Goal: Task Accomplishment & Management: Manage account settings

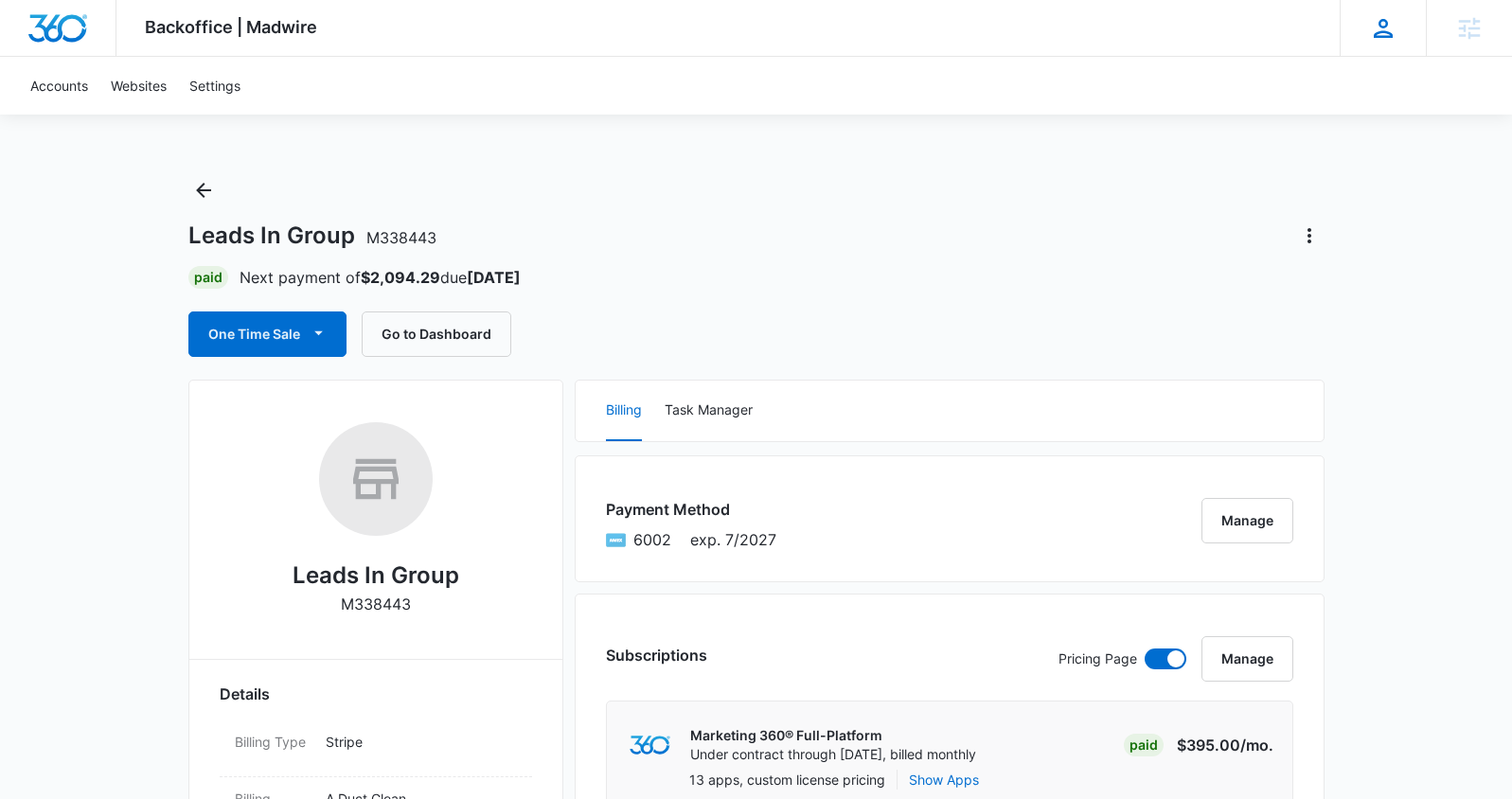
click at [1388, 27] on icon at bounding box center [1383, 28] width 28 height 28
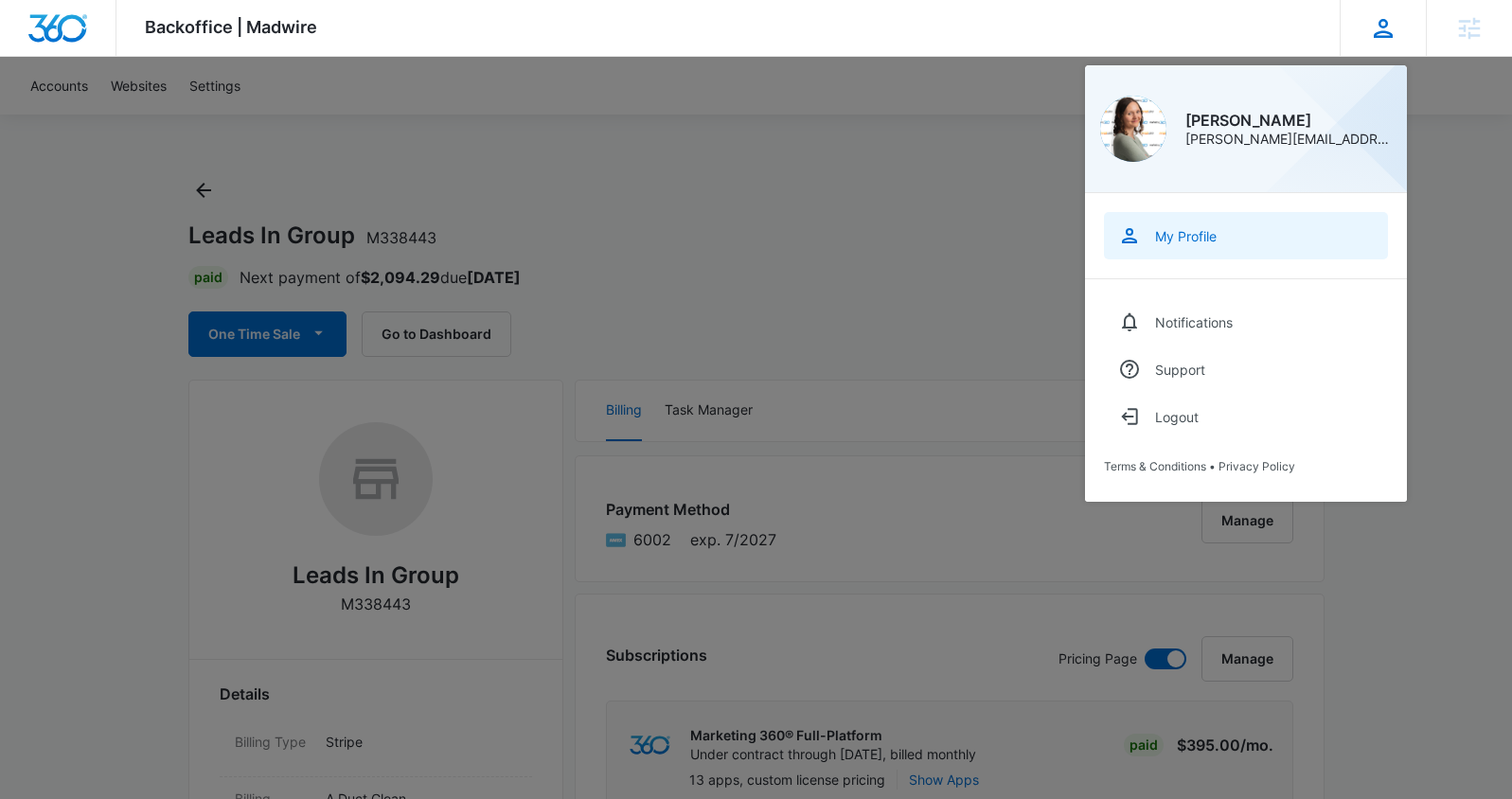
click at [1189, 238] on div "My Profile" at bounding box center [1186, 236] width 61 height 16
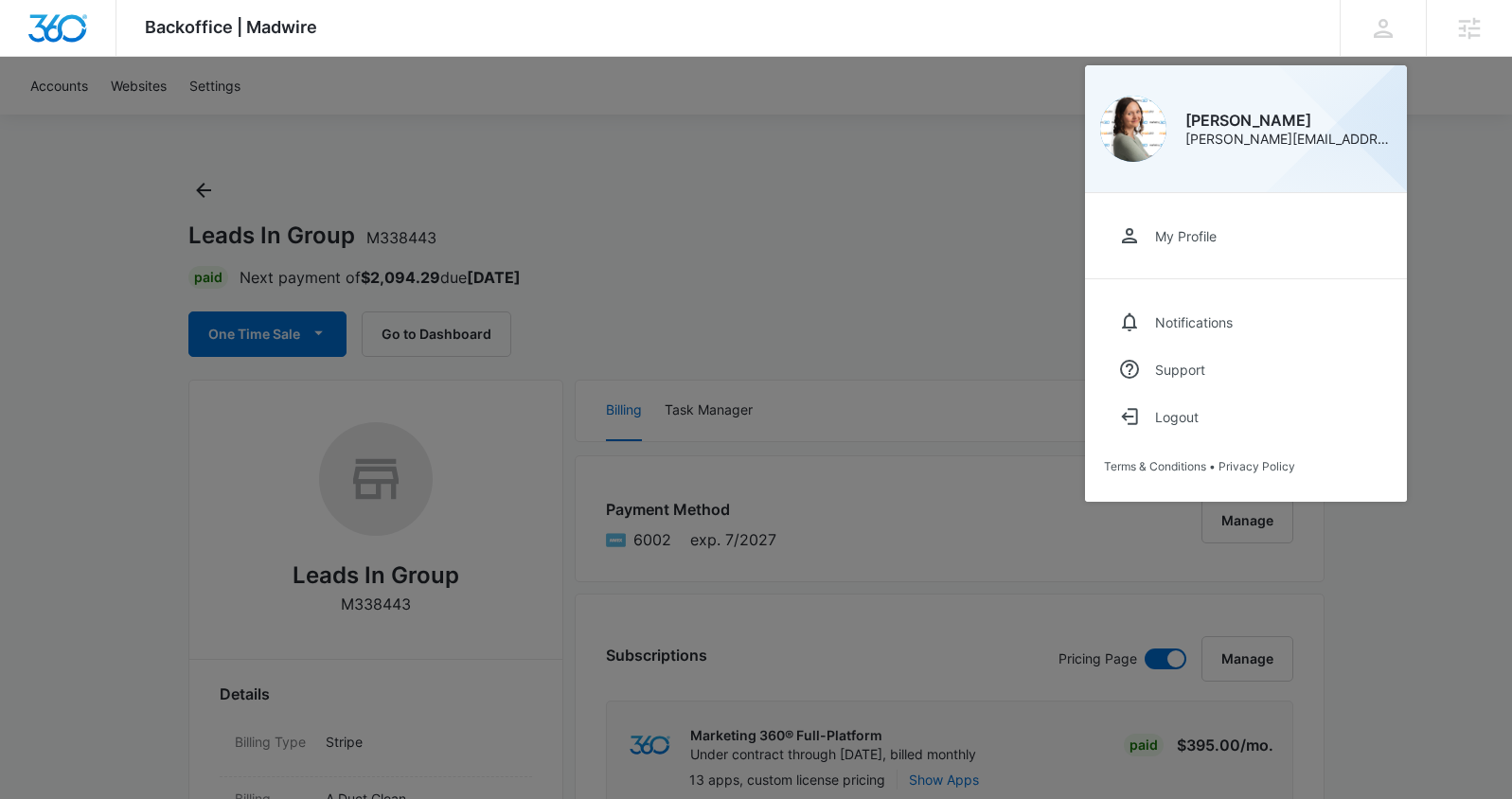
click at [828, 278] on div at bounding box center [756, 399] width 1512 height 799
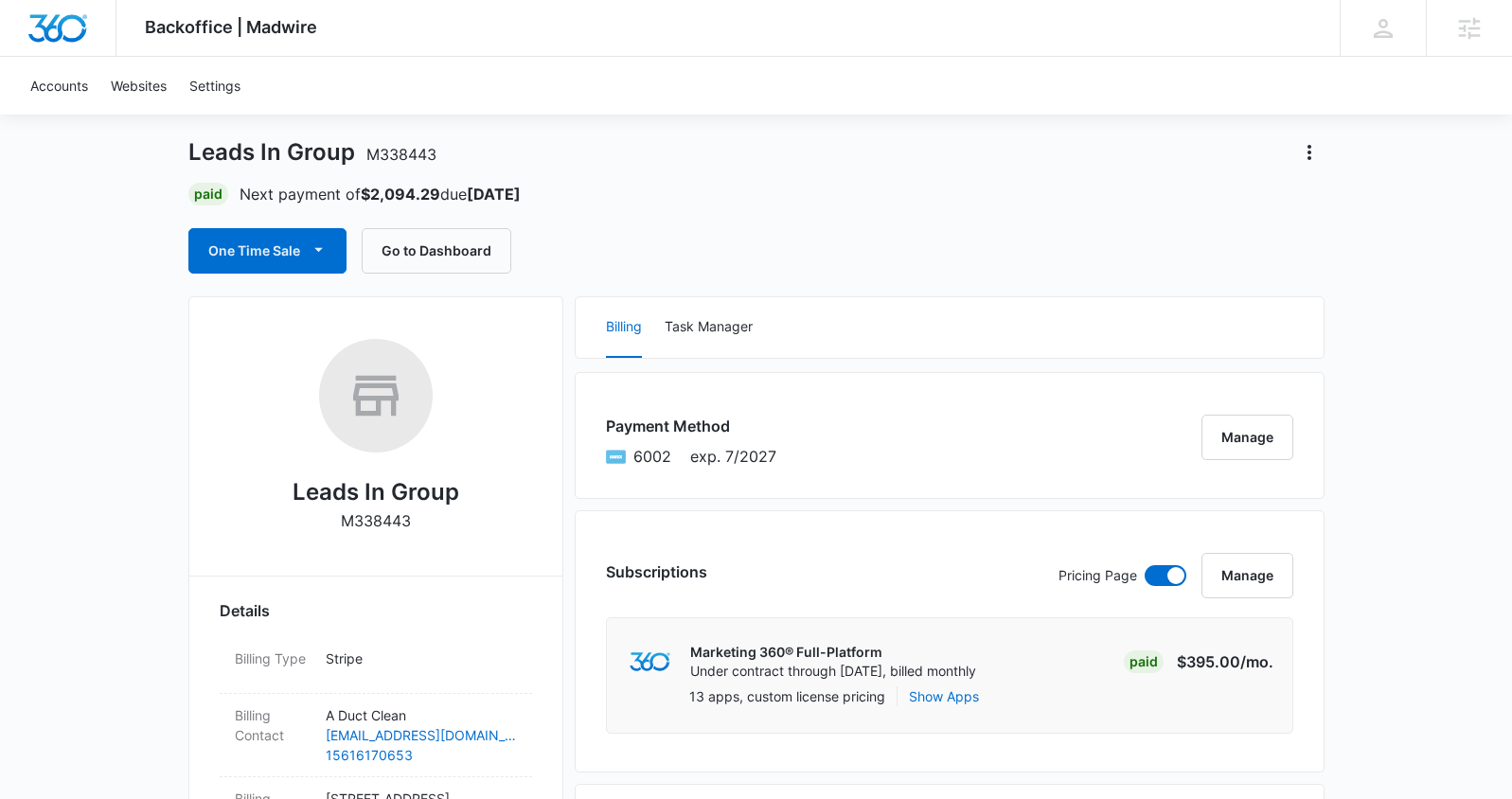
scroll to position [86, 0]
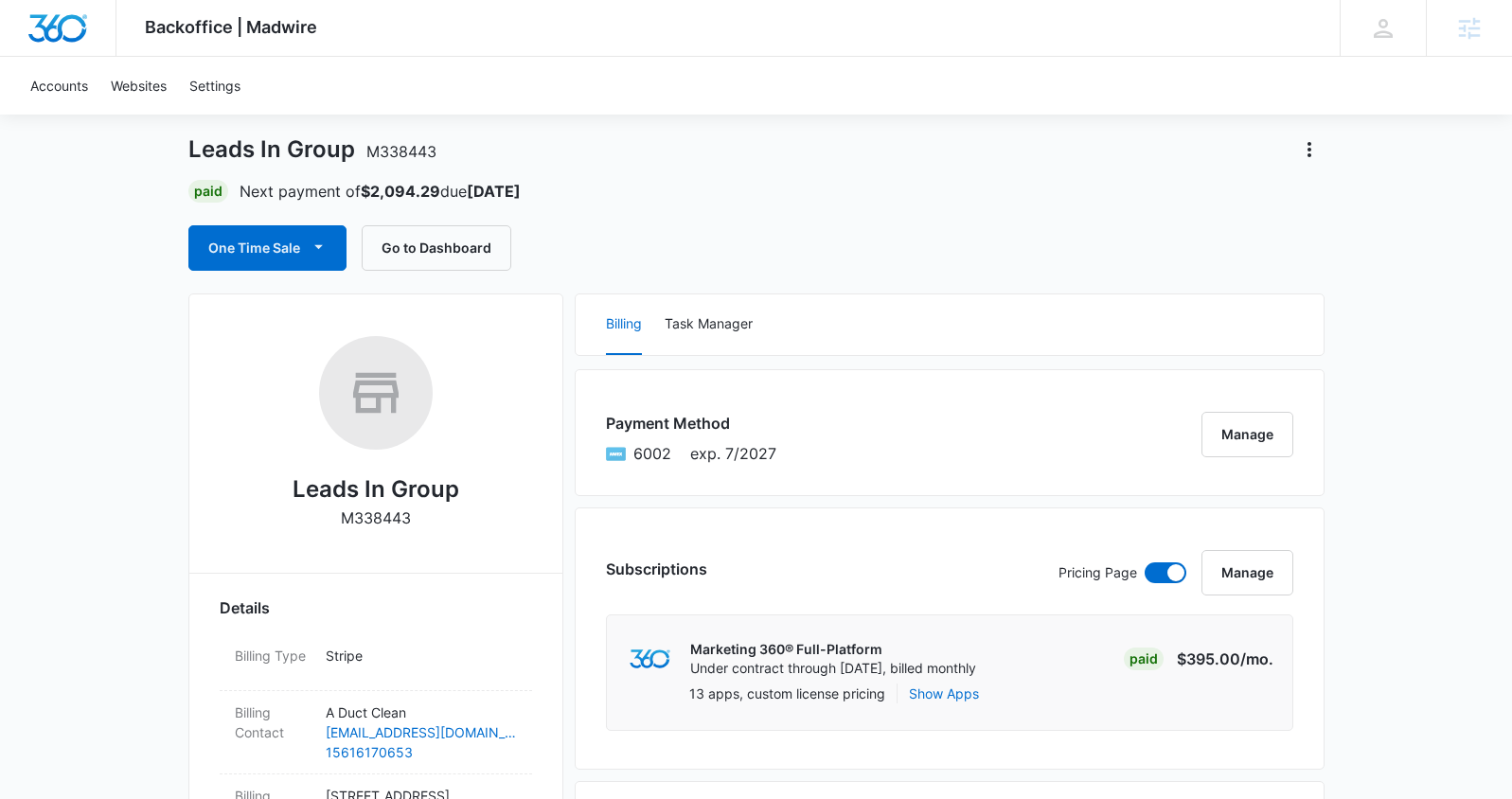
click at [72, 19] on img "Dashboard" at bounding box center [58, 28] width 61 height 28
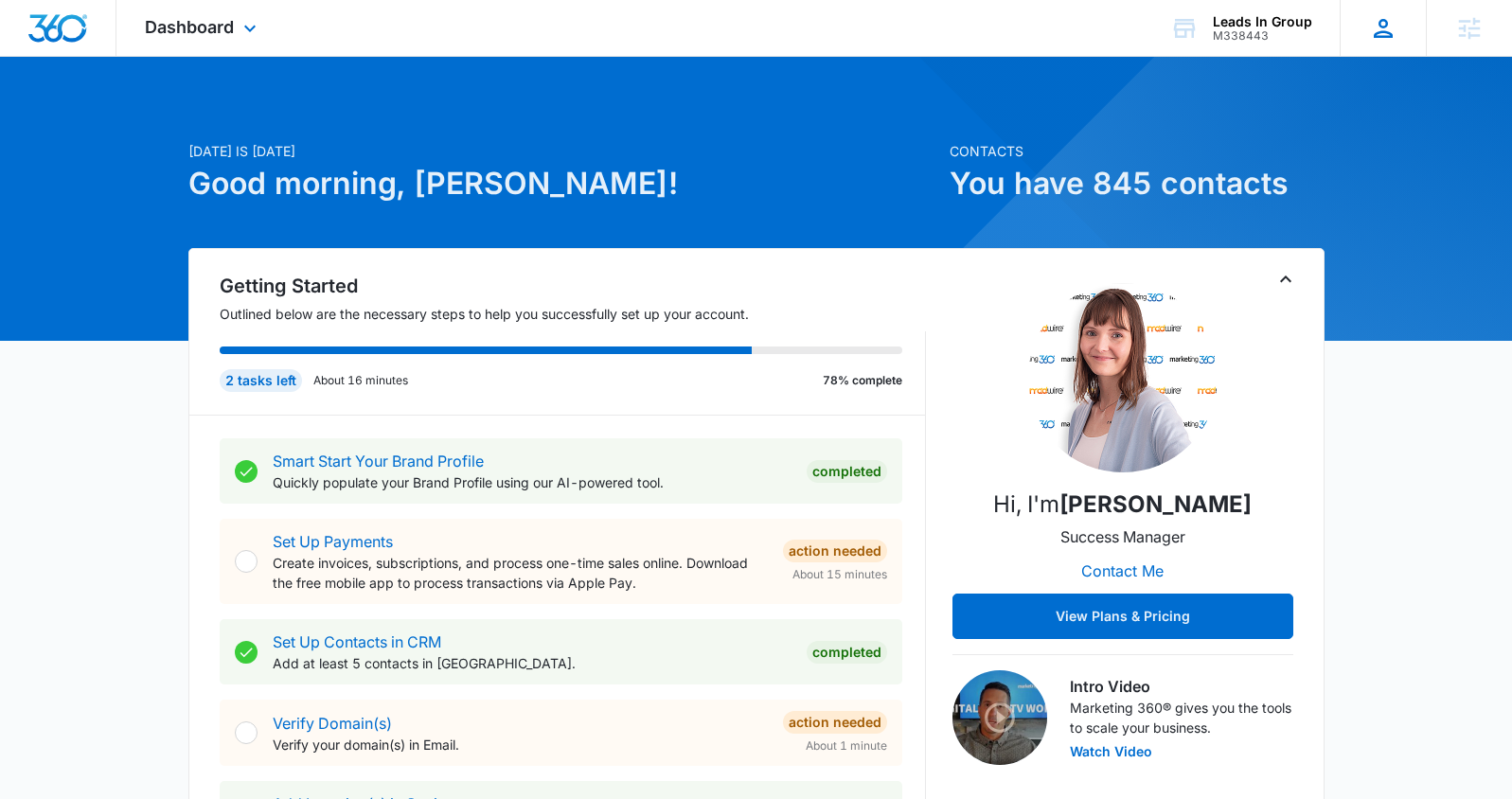
click at [1376, 22] on icon at bounding box center [1383, 28] width 28 height 28
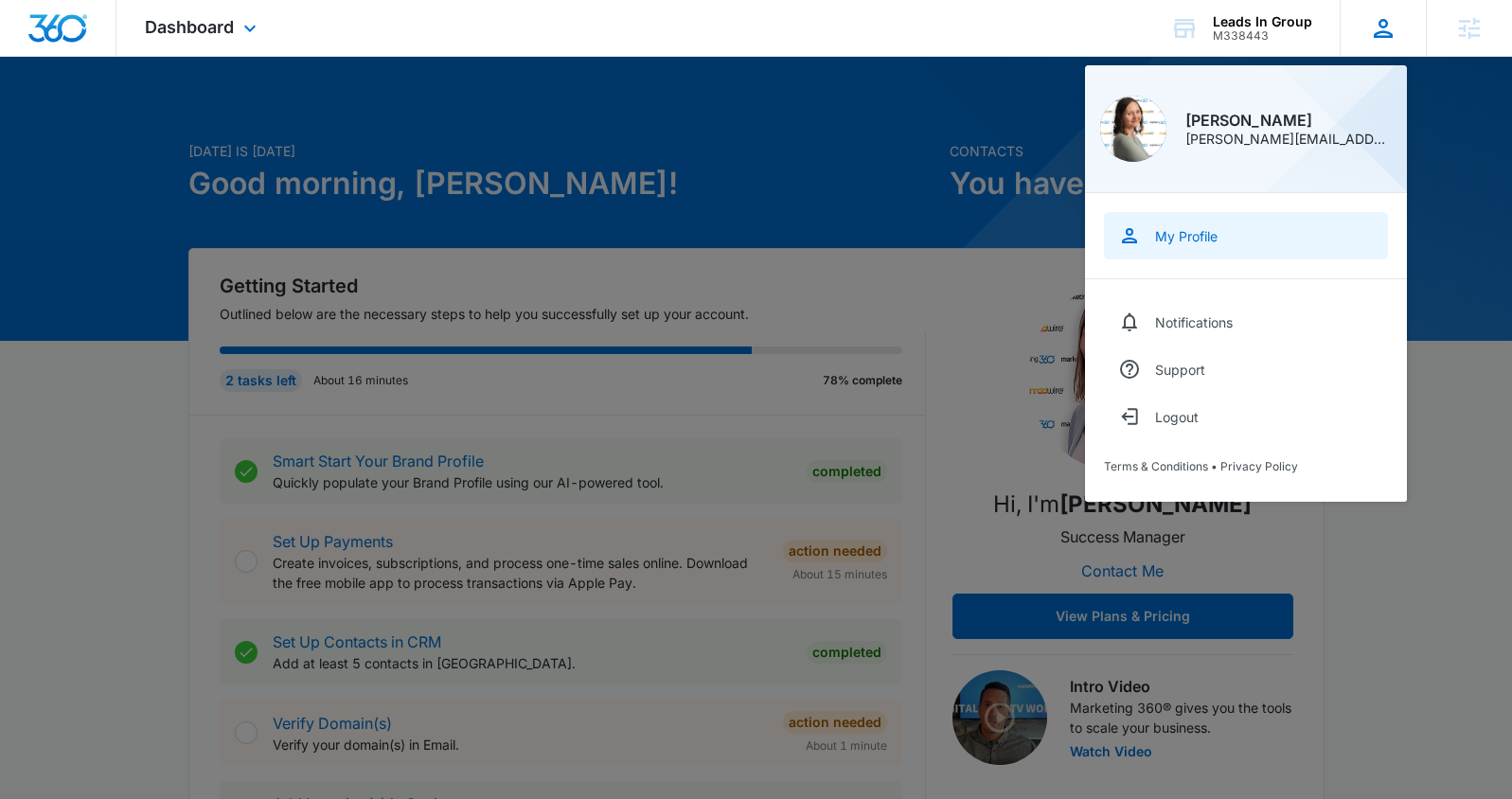
click at [1185, 228] on div "My Profile" at bounding box center [1187, 236] width 62 height 16
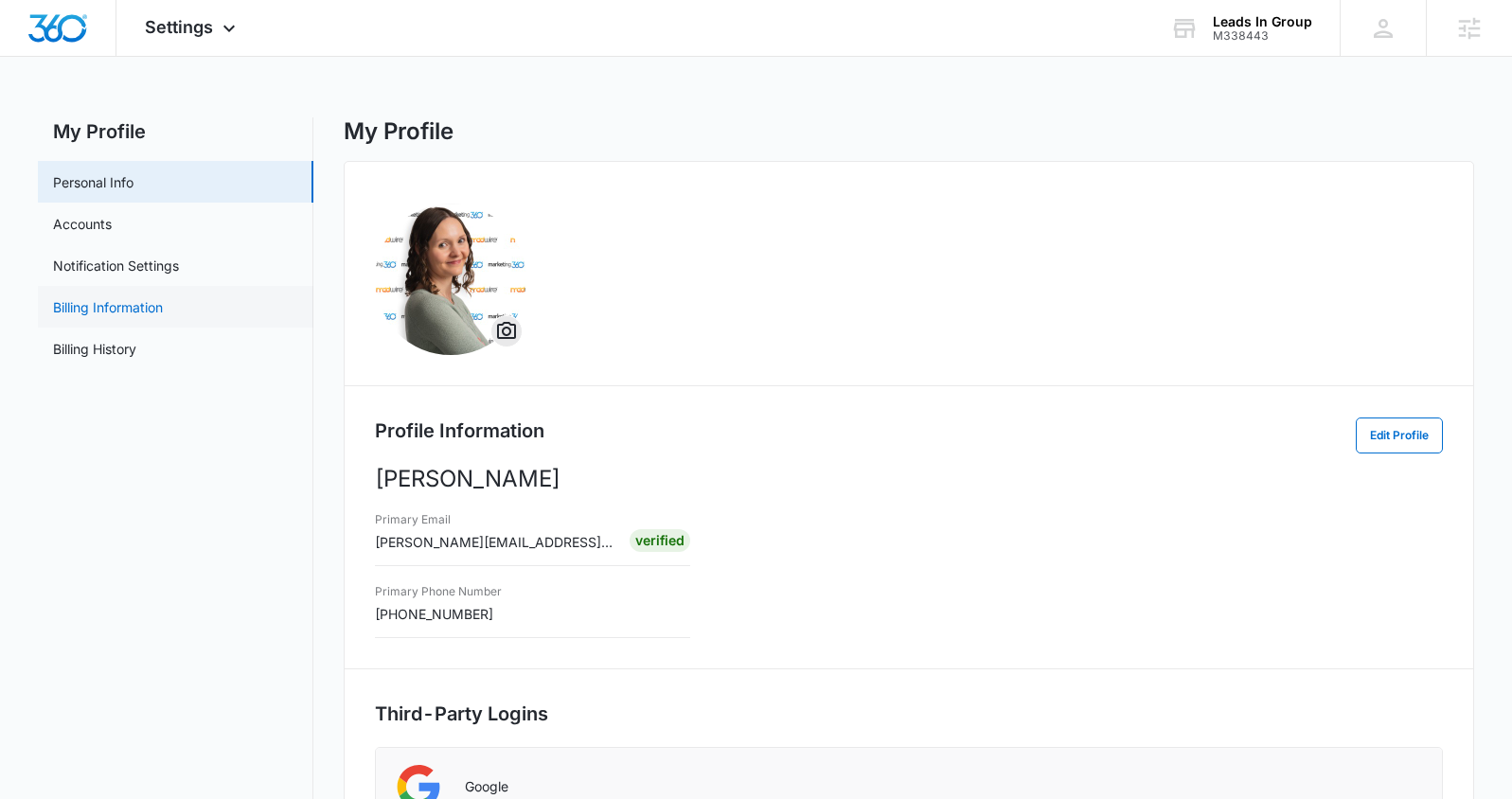
click at [152, 307] on link "Billing Information" at bounding box center [107, 307] width 110 height 20
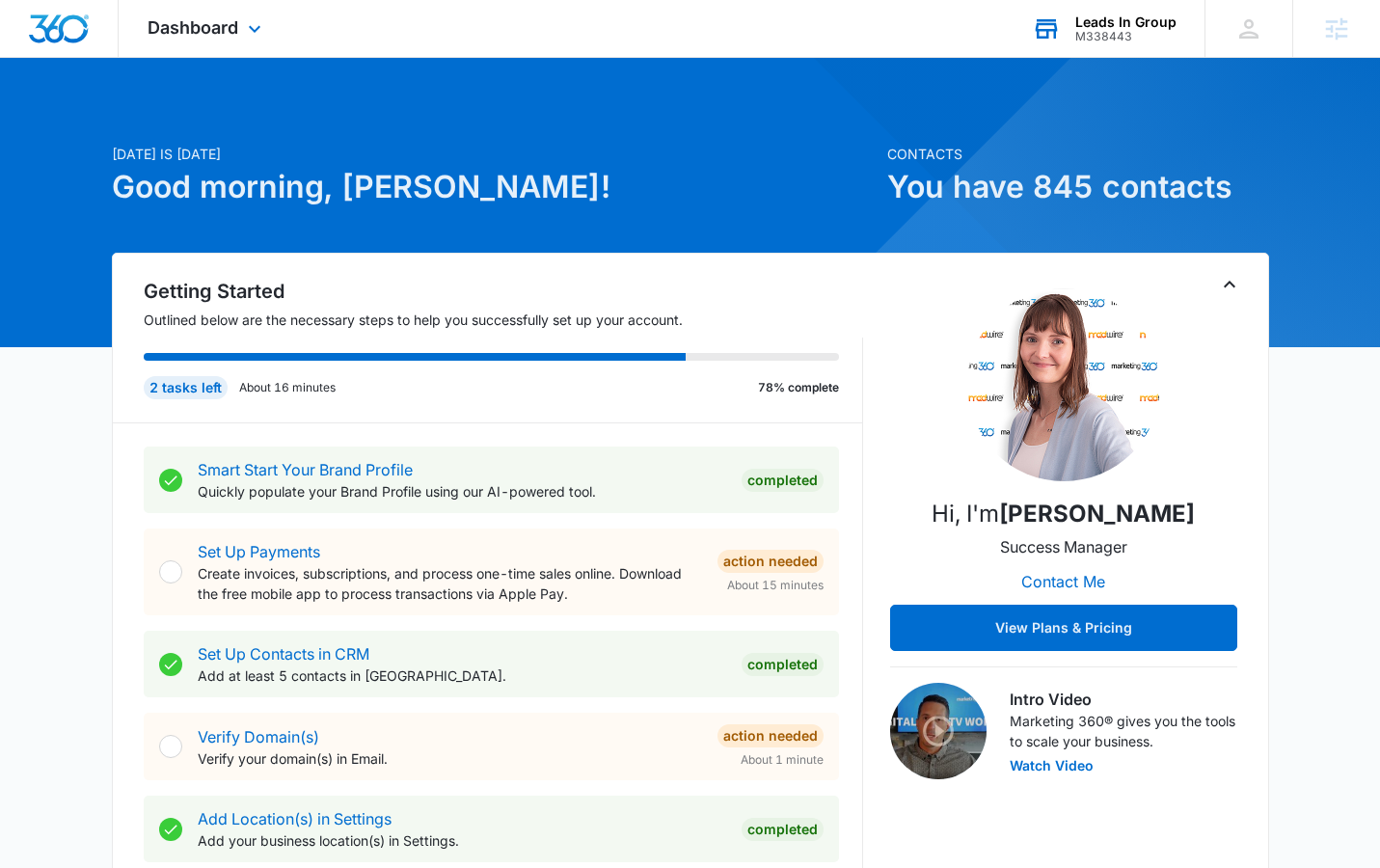
click at [1125, 18] on div "Leads In Group" at bounding box center [1126, 23] width 101 height 16
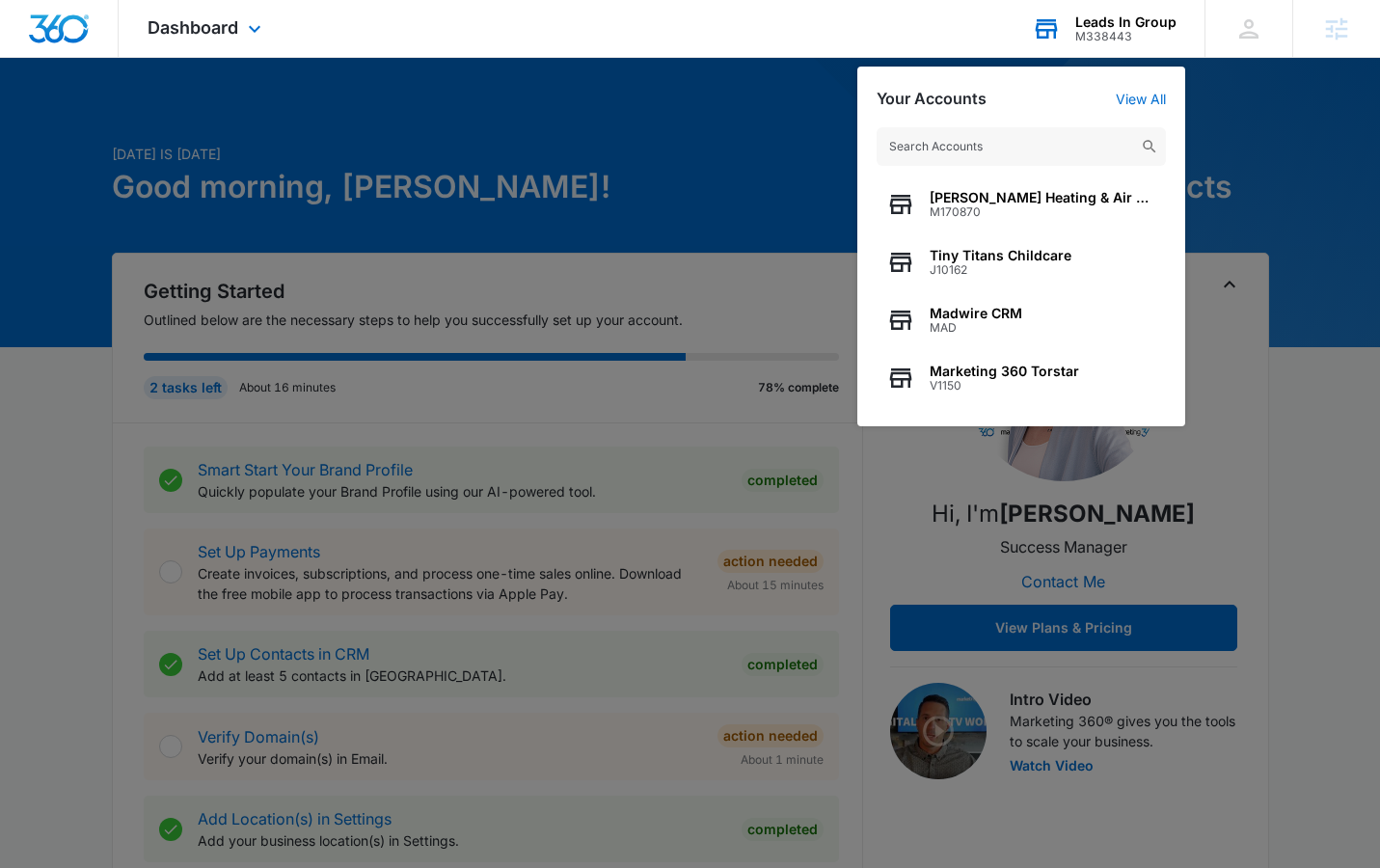
click at [1012, 145] on input "text" at bounding box center [1021, 146] width 289 height 39
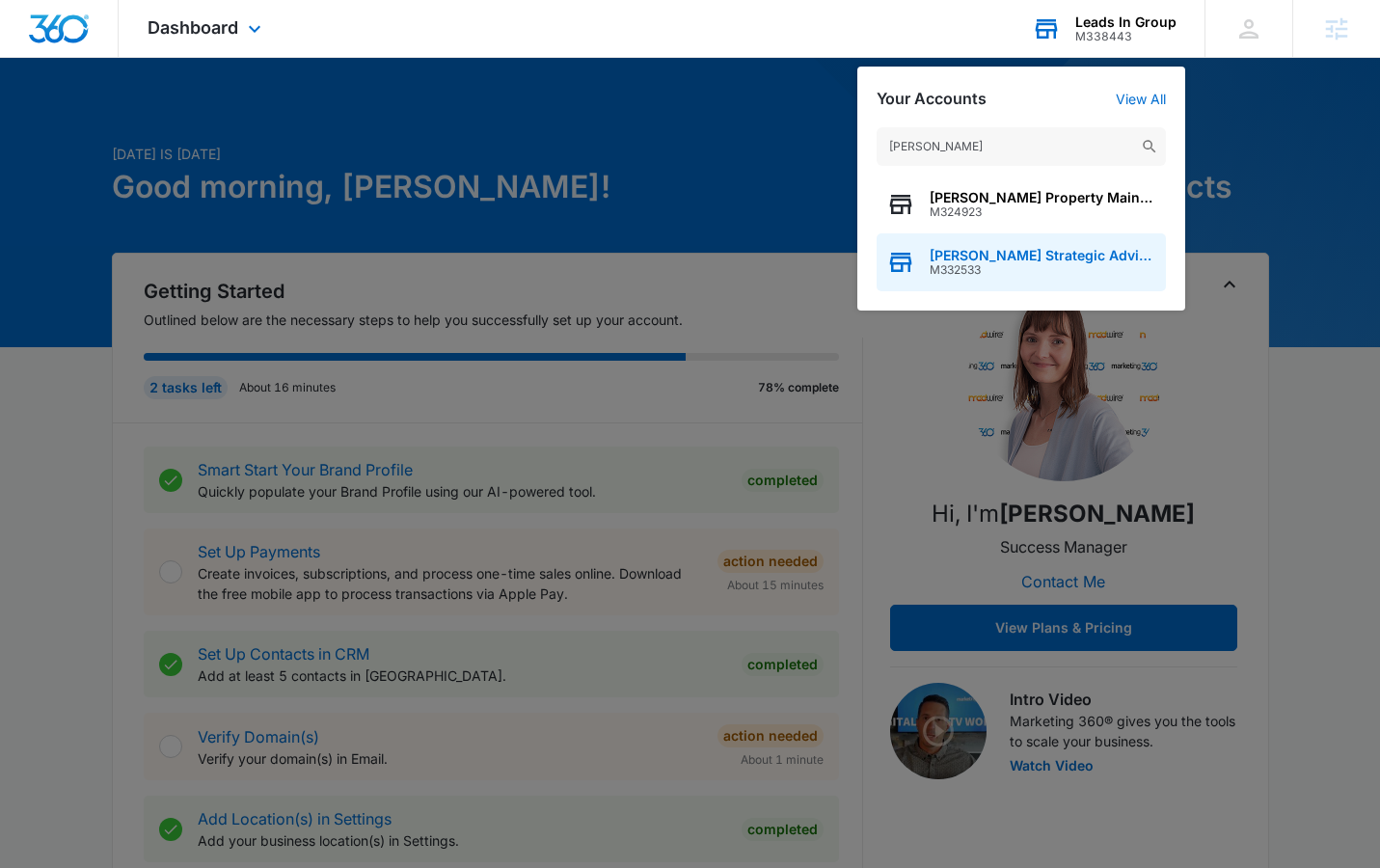
type input "palmer's"
click at [1021, 260] on span "[PERSON_NAME] Strategic Advisors" at bounding box center [1043, 256] width 227 height 16
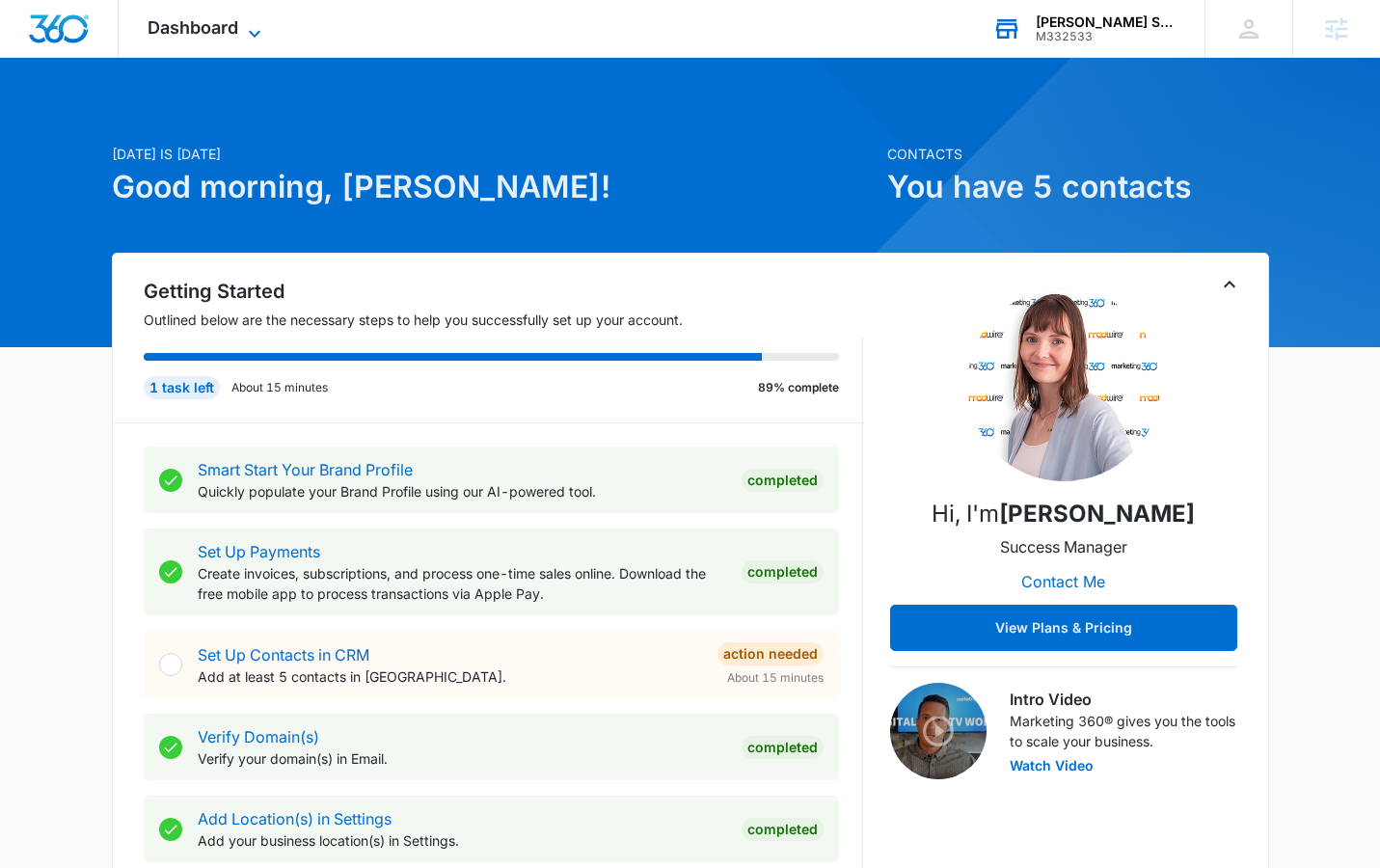
click at [223, 27] on span "Dashboard" at bounding box center [192, 27] width 90 height 20
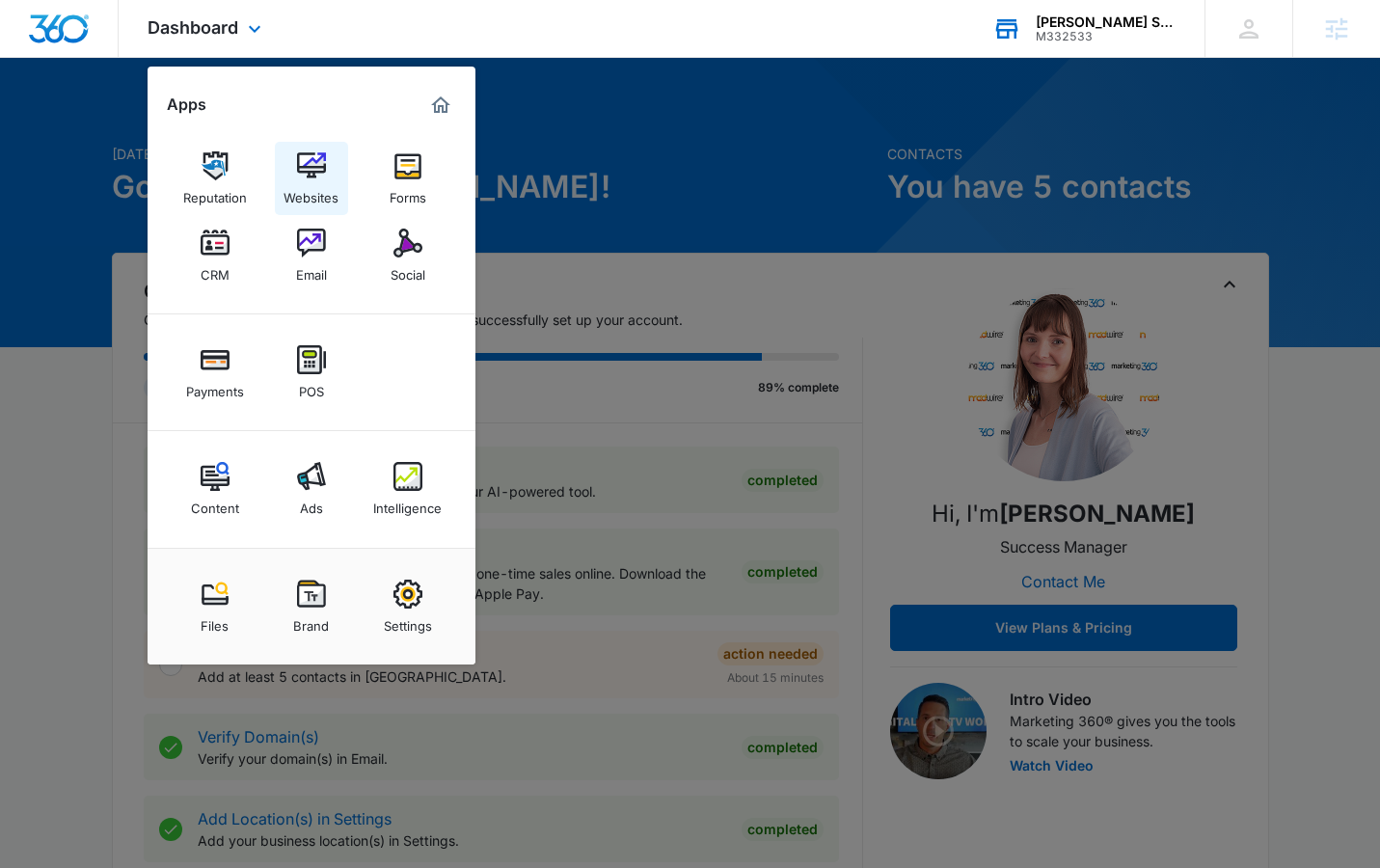
click at [322, 178] on img at bounding box center [311, 165] width 29 height 29
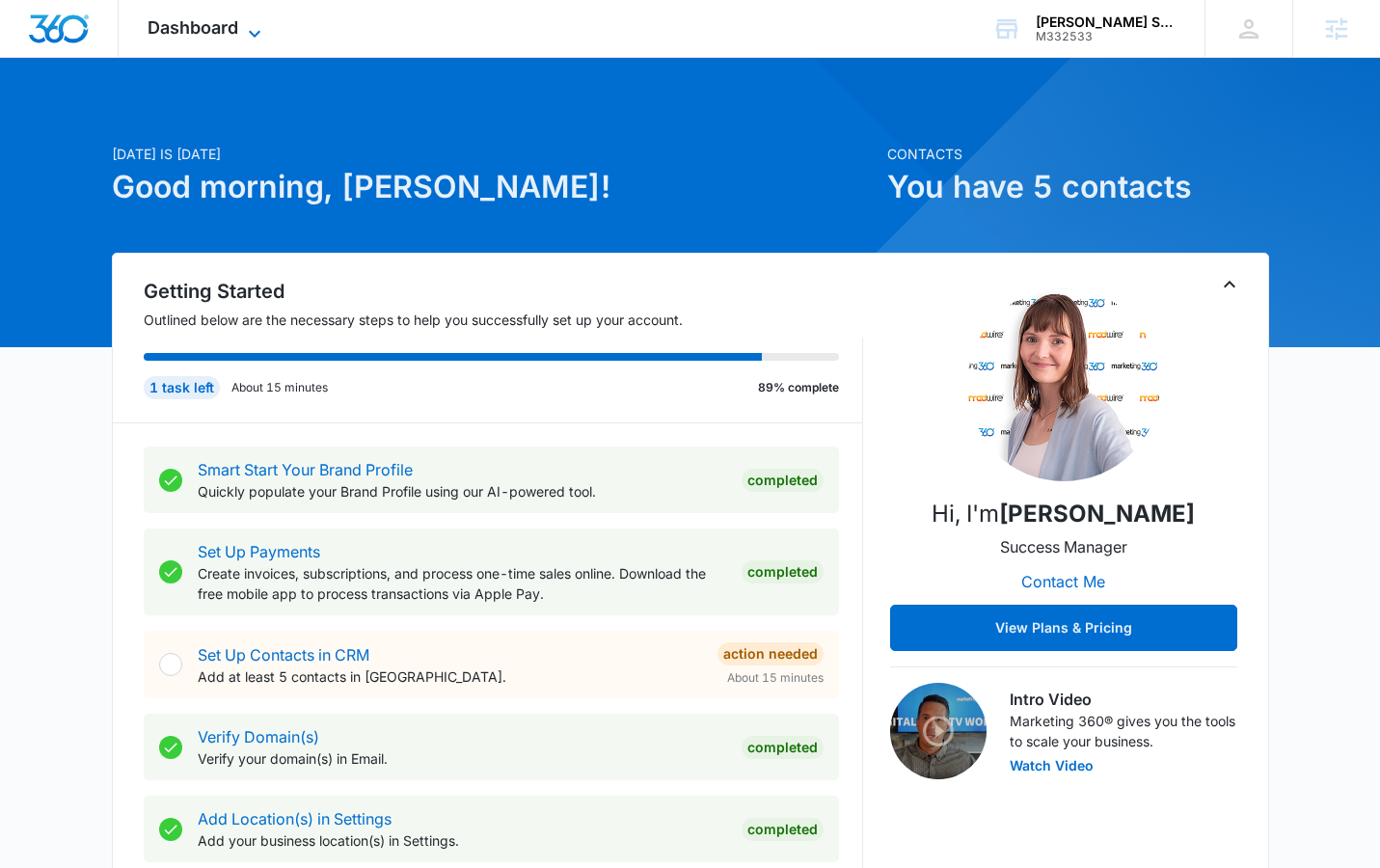
click at [212, 24] on span "Dashboard" at bounding box center [192, 27] width 90 height 20
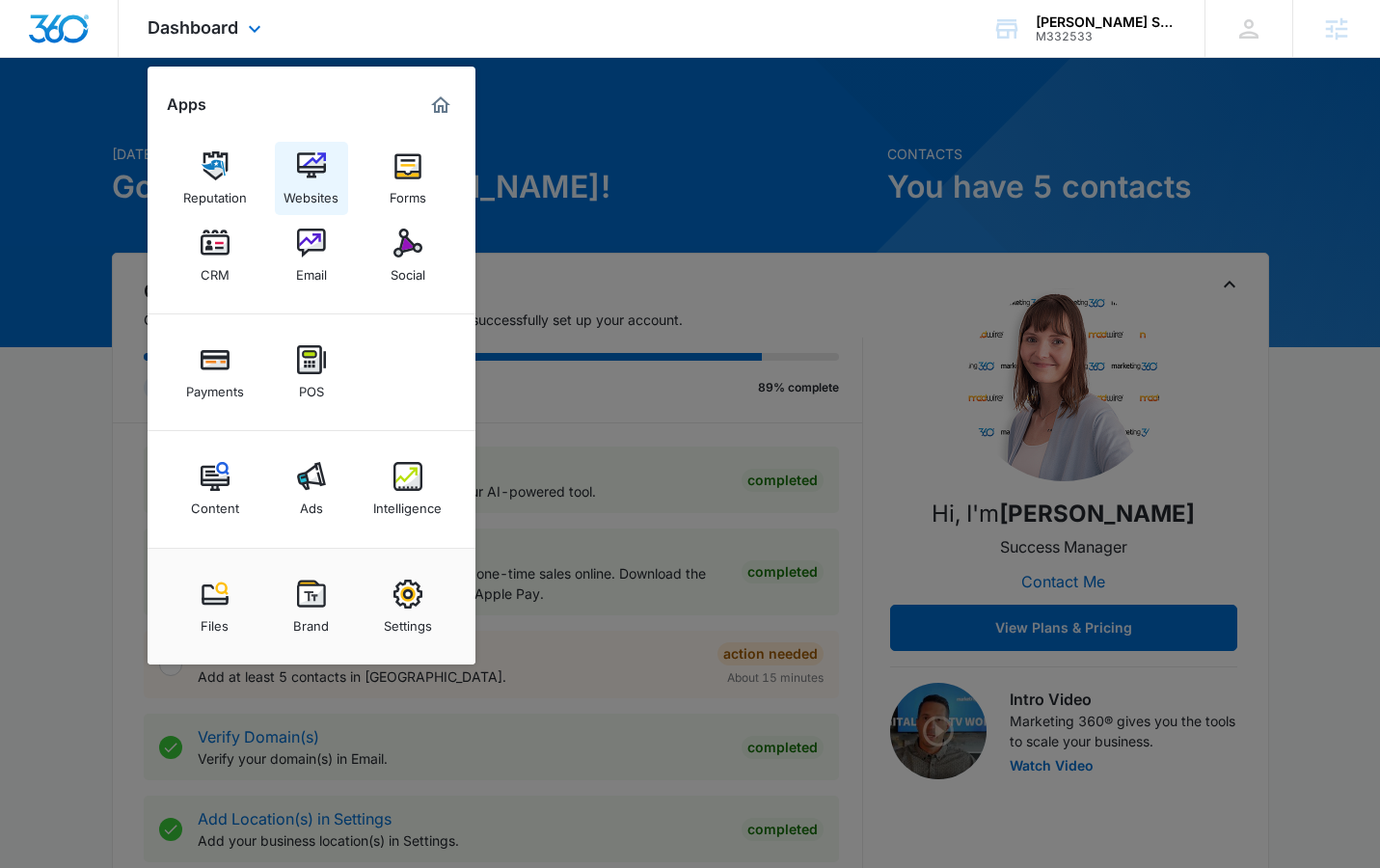
click at [316, 157] on img at bounding box center [311, 165] width 29 height 29
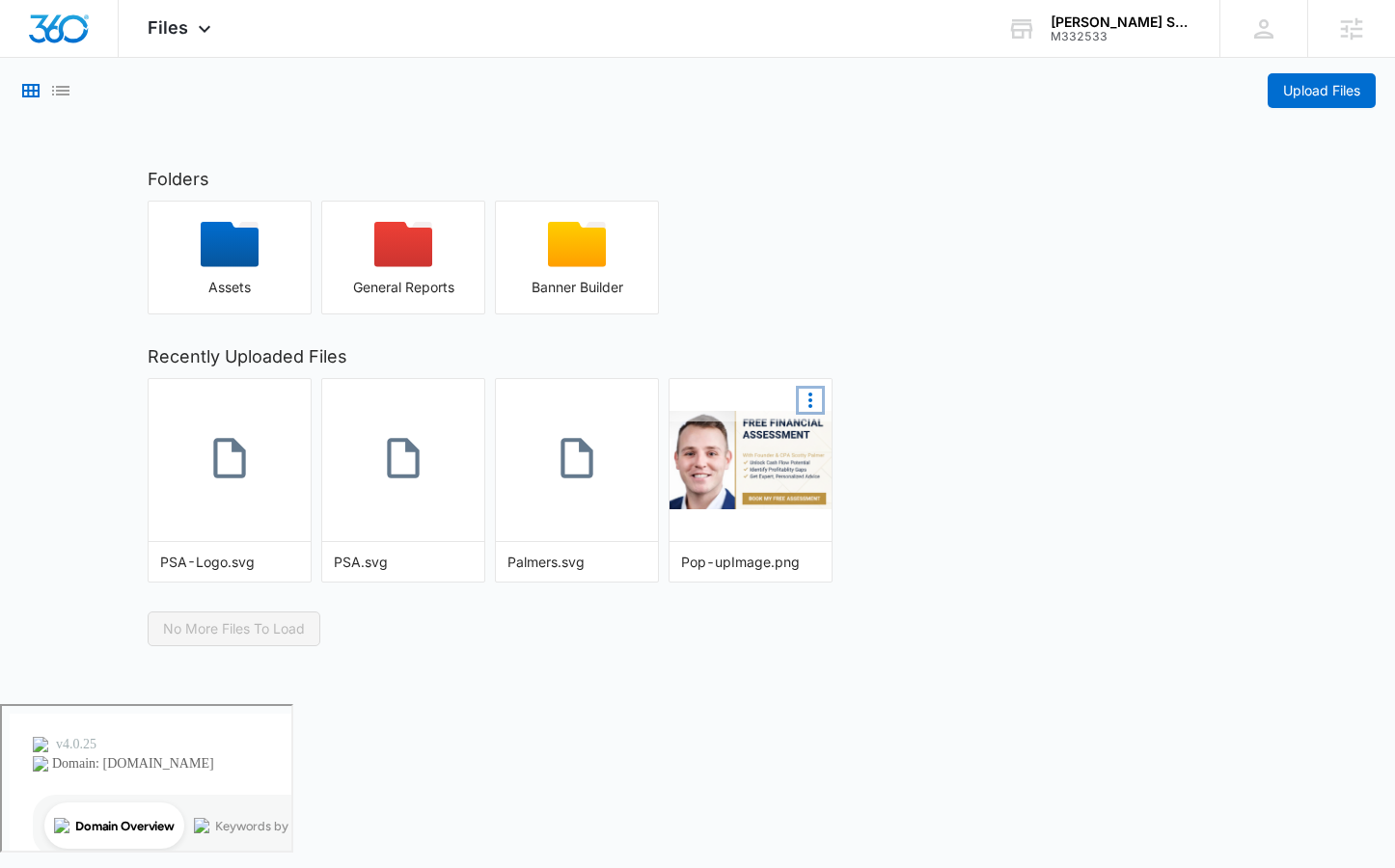
click at [812, 399] on icon "More Options" at bounding box center [809, 400] width 23 height 23
click at [760, 518] on div at bounding box center [750, 459] width 162 height 162
click at [766, 474] on img "button" at bounding box center [750, 459] width 162 height 98
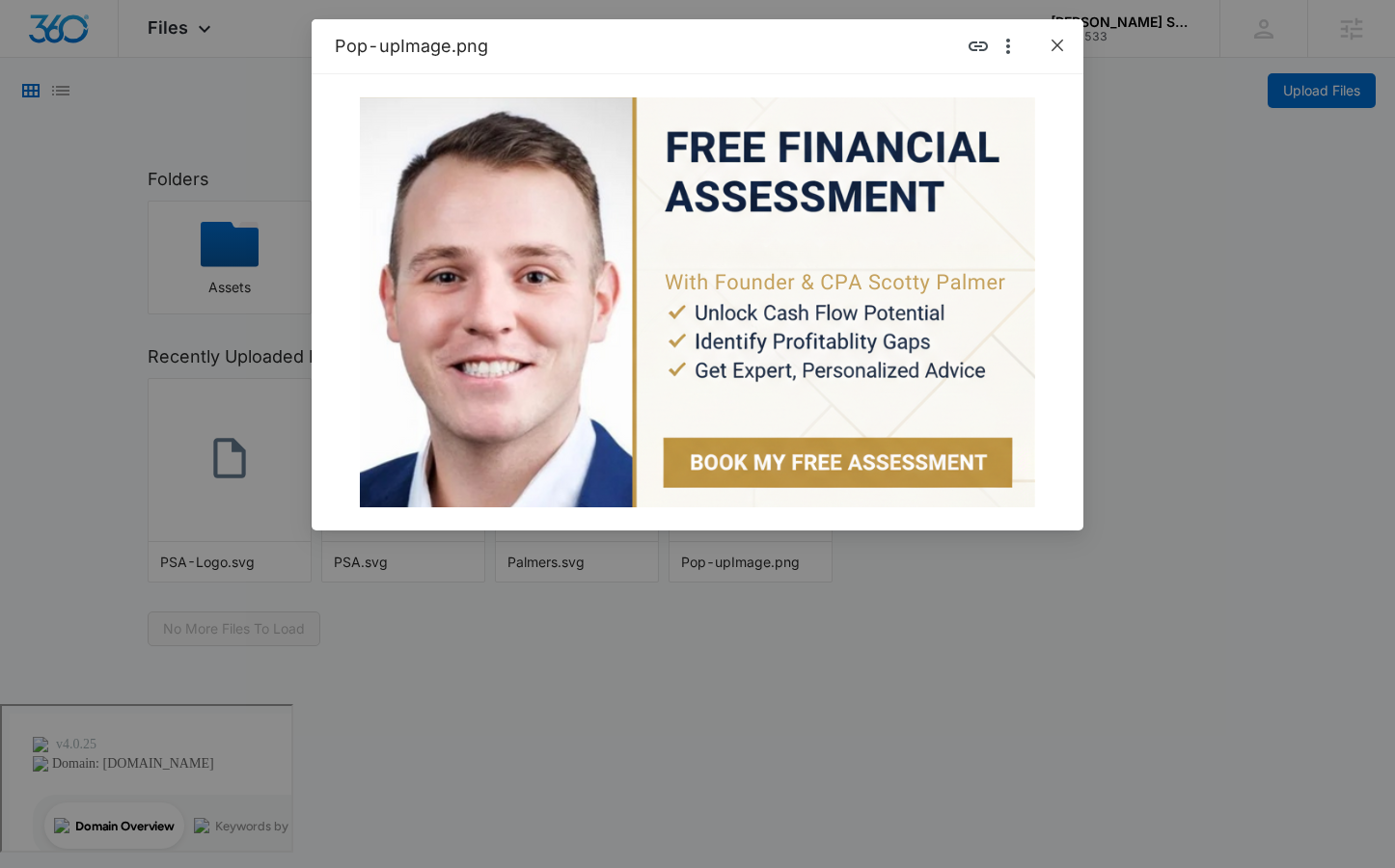
click at [1064, 41] on icon "close" at bounding box center [1058, 46] width 16 height 16
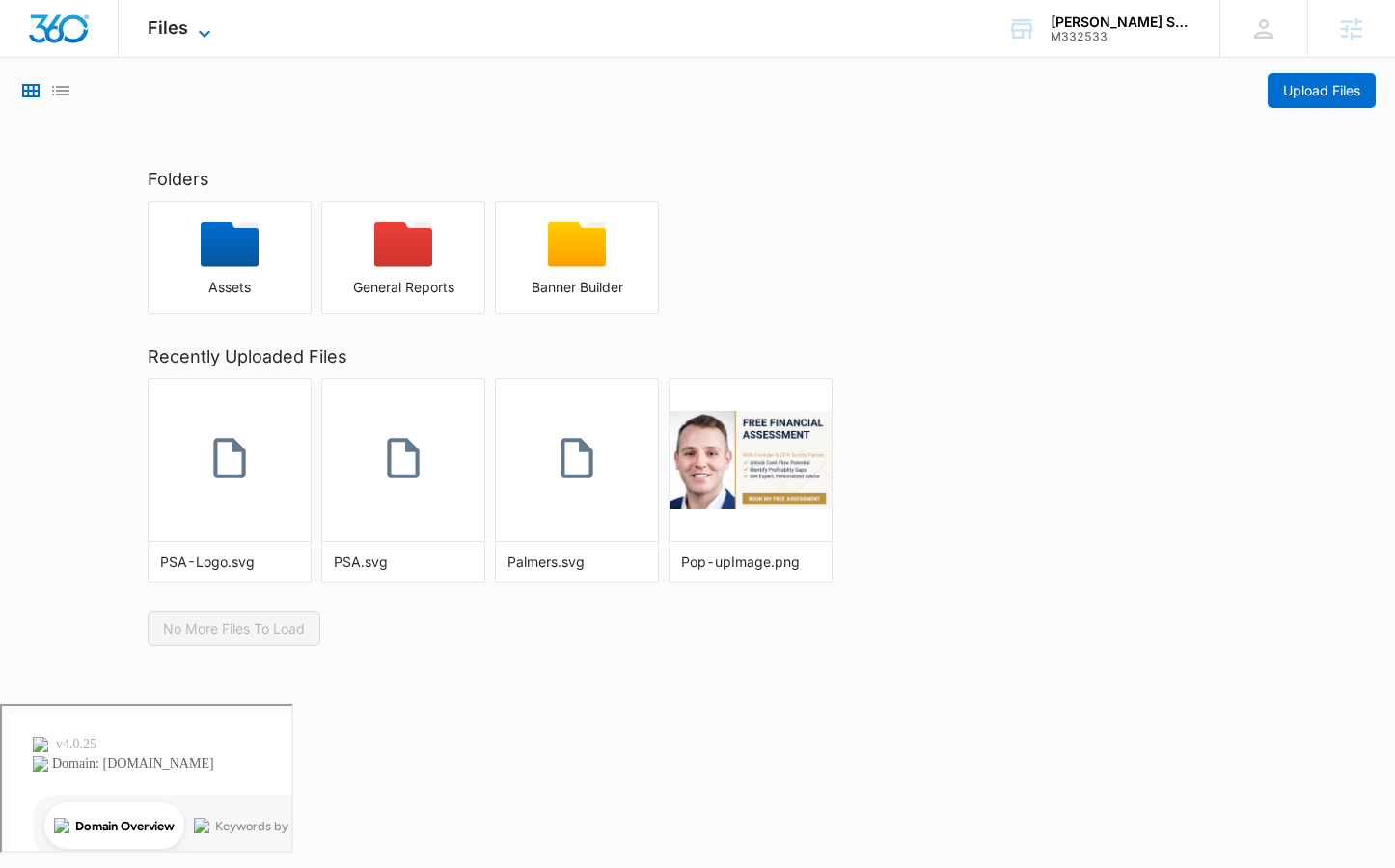
click at [182, 32] on span "Files" at bounding box center [167, 27] width 41 height 20
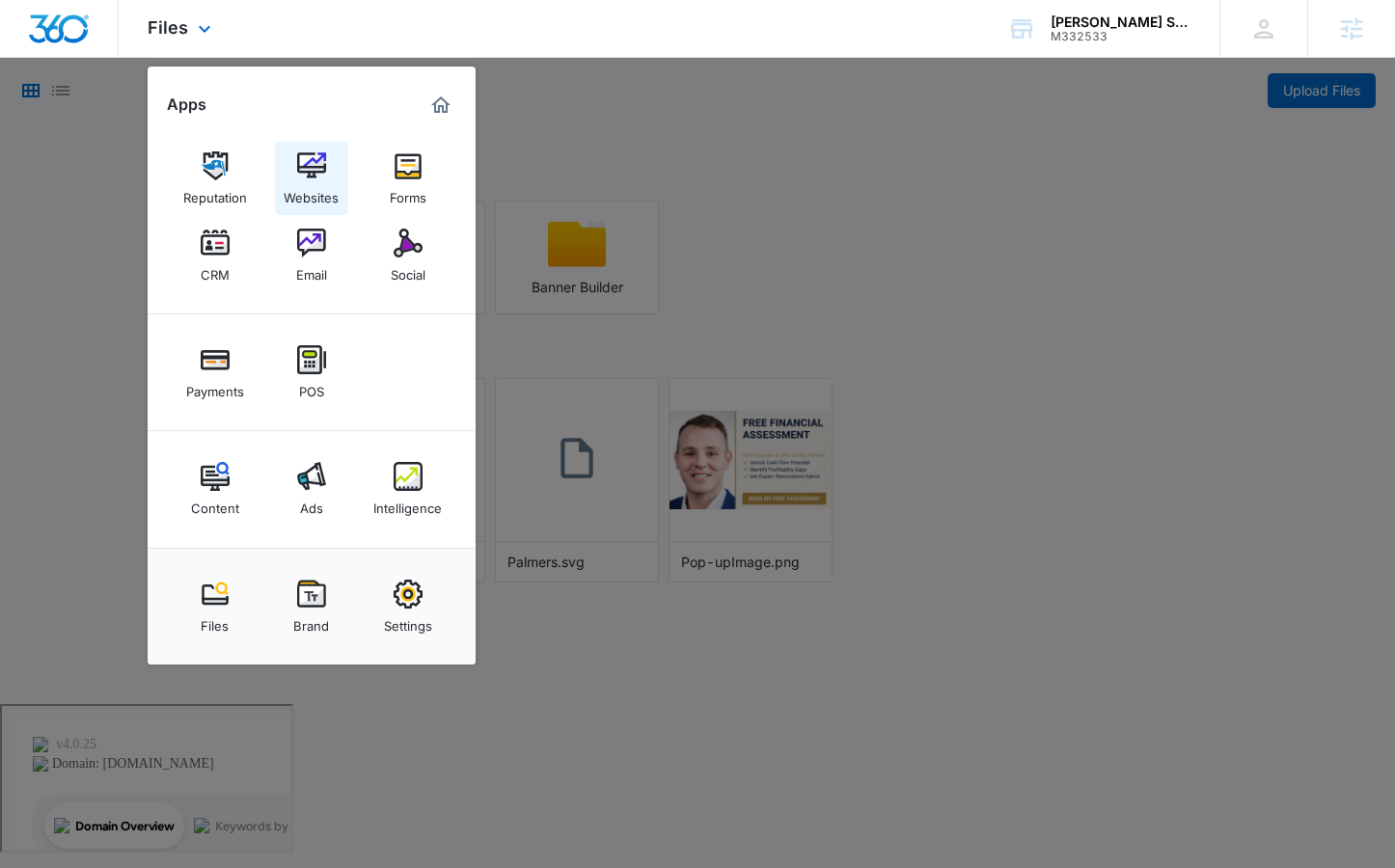
click at [298, 170] on img at bounding box center [311, 165] width 29 height 29
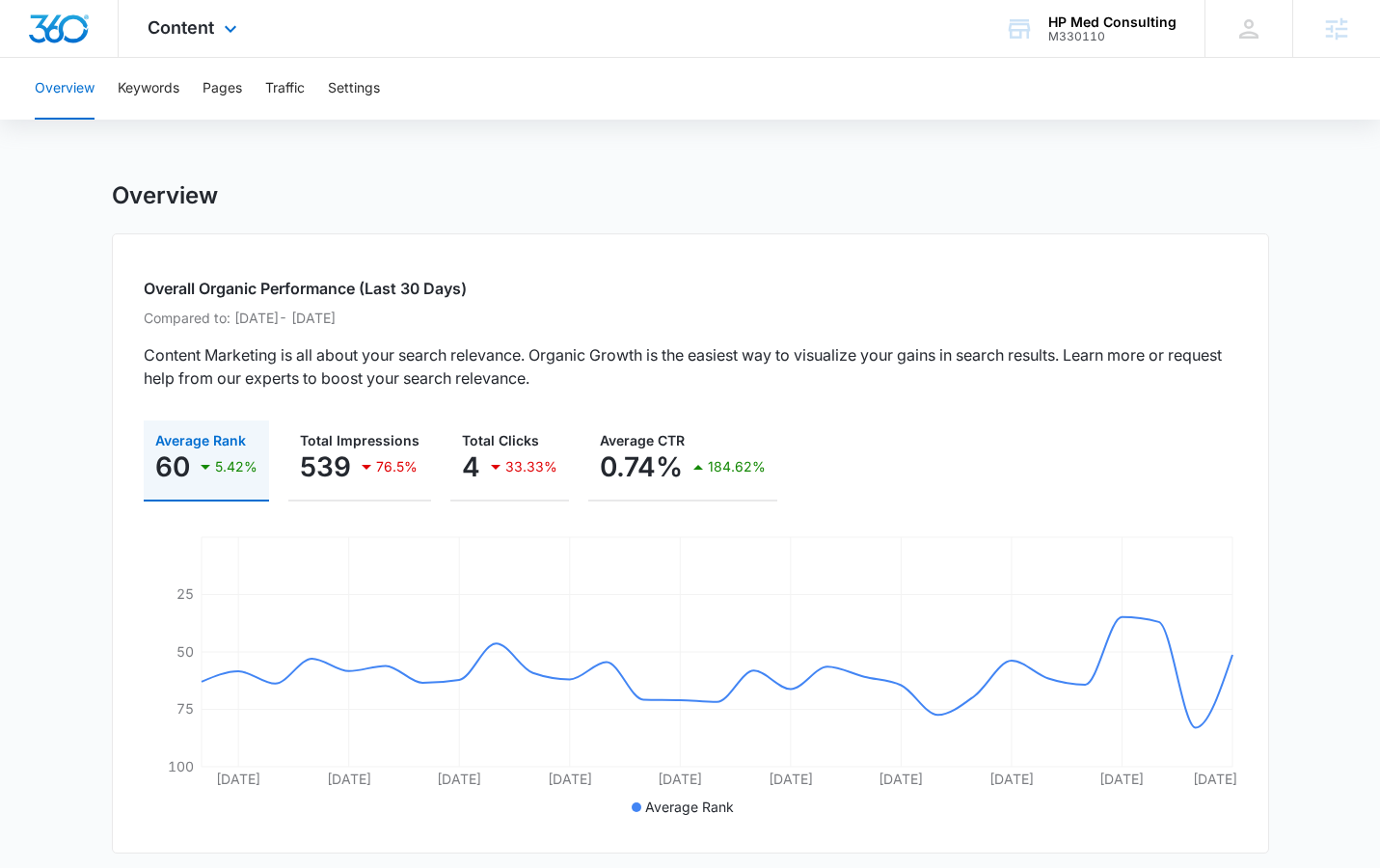
click at [204, 43] on div "Content Apps Reputation Websites Forms CRM Email Social Payments POS Content Ad…" at bounding box center [194, 28] width 152 height 57
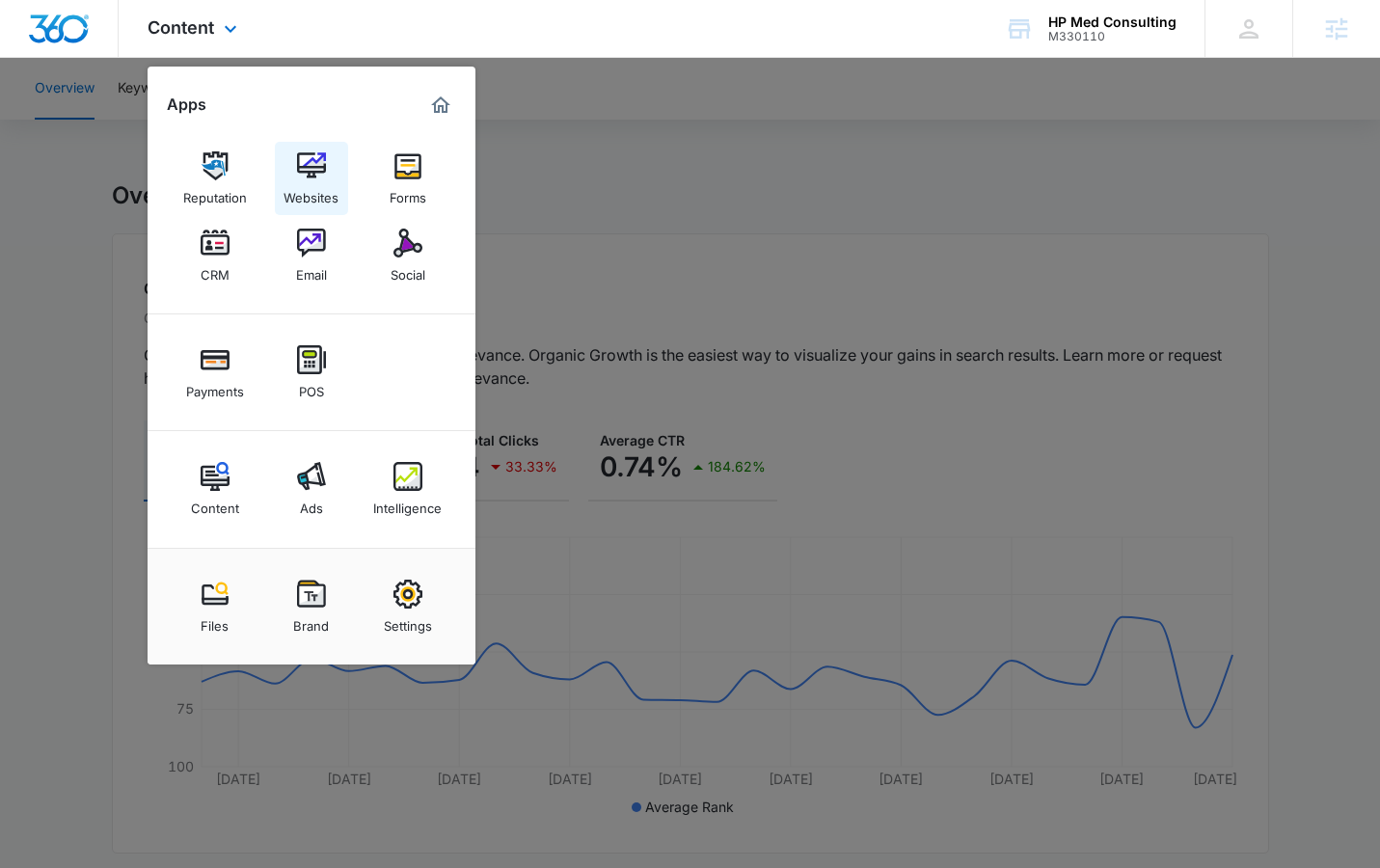
click at [312, 179] on img at bounding box center [311, 165] width 29 height 29
